Goal: Information Seeking & Learning: Learn about a topic

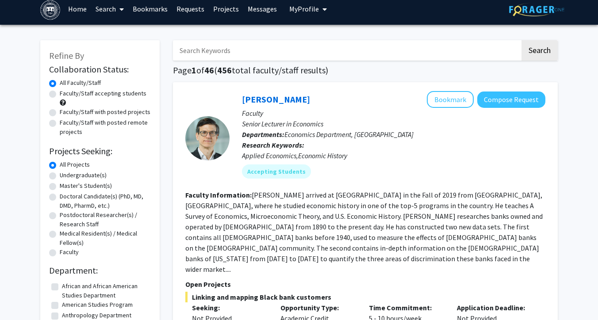
scroll to position [10, 0]
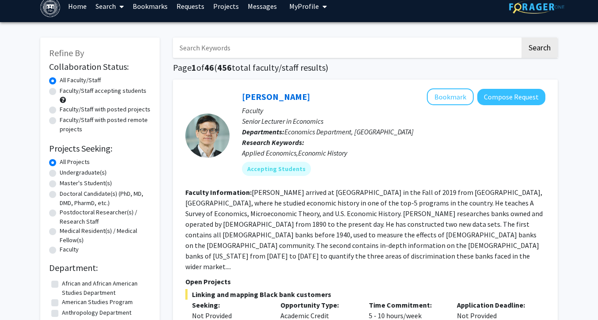
click at [85, 173] on label "Undergraduate(s)" at bounding box center [83, 172] width 47 height 9
click at [65, 173] on input "Undergraduate(s)" at bounding box center [63, 171] width 6 height 6
radio input "true"
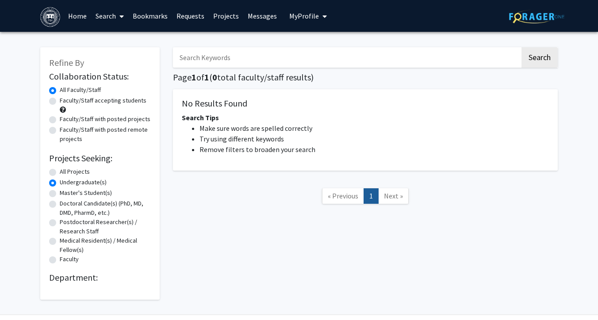
click at [60, 186] on label "Undergraduate(s)" at bounding box center [83, 182] width 47 height 9
click at [60, 184] on input "Undergraduate(s)" at bounding box center [63, 181] width 6 height 6
click at [60, 182] on label "Undergraduate(s)" at bounding box center [83, 182] width 47 height 9
click at [60, 182] on input "Undergraduate(s)" at bounding box center [63, 181] width 6 height 6
click at [60, 169] on label "All Projects" at bounding box center [75, 171] width 30 height 9
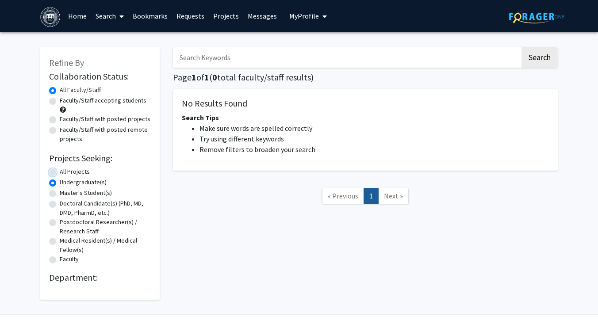
click at [60, 169] on input "All Projects" at bounding box center [63, 170] width 6 height 6
radio input "true"
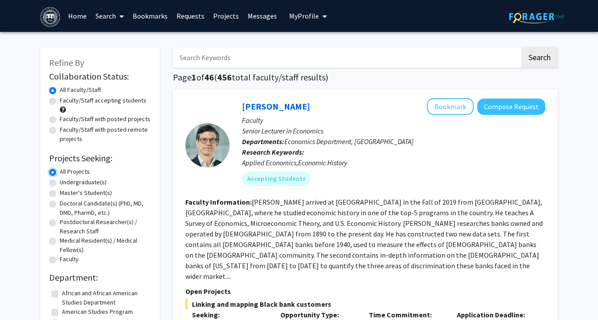
scroll to position [8, 0]
